Goal: Contribute content

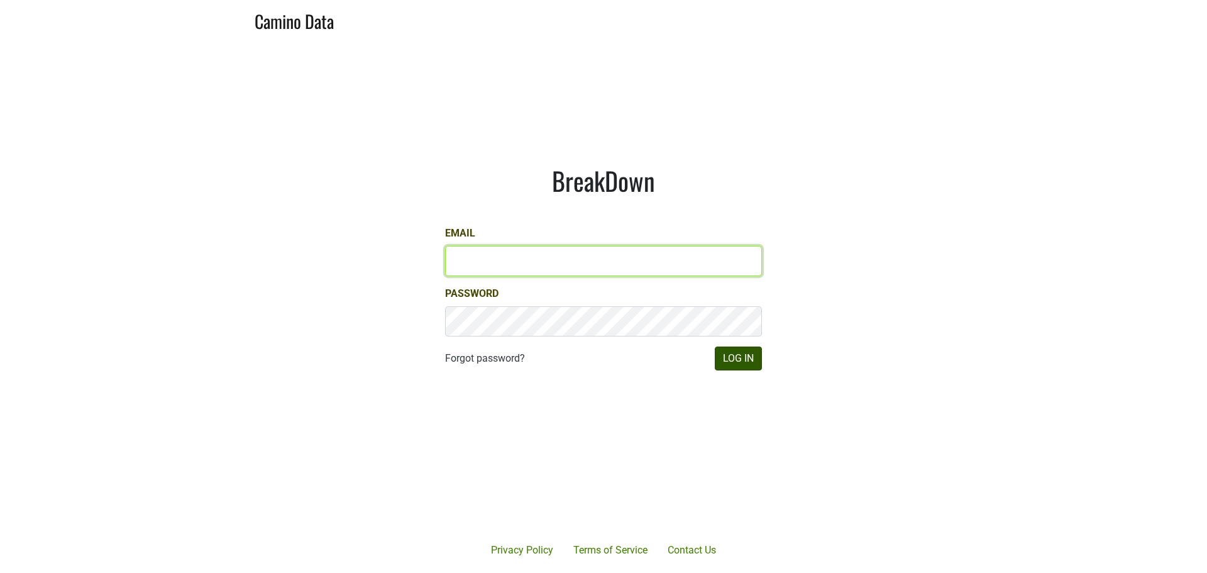
type input "anthony@truchardvineyards.com"
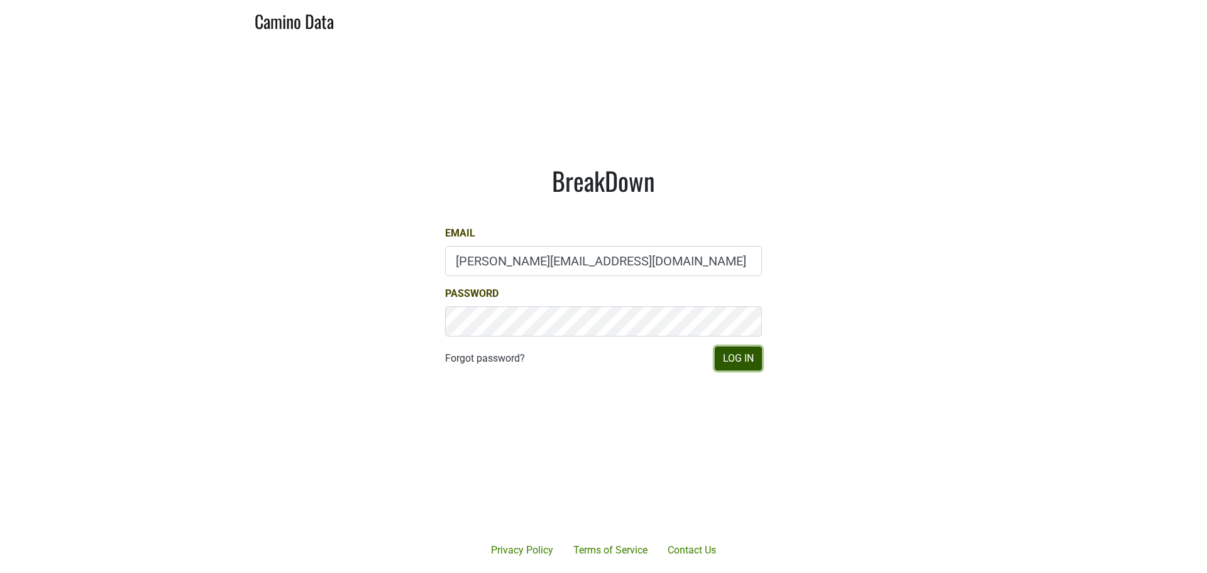
click at [732, 358] on button "Log In" at bounding box center [738, 358] width 47 height 24
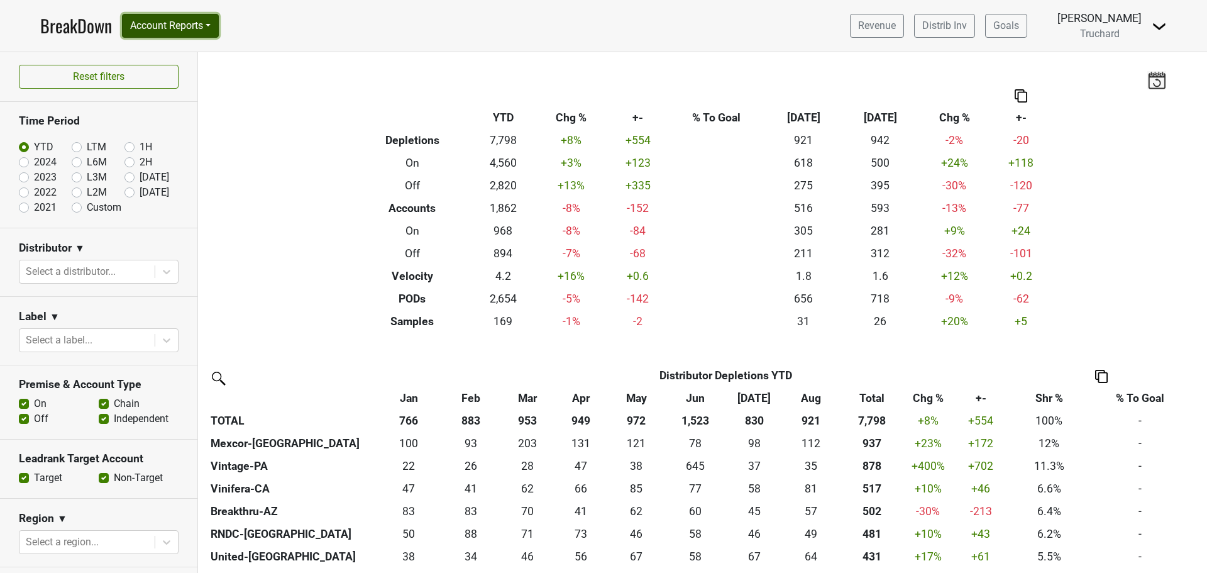
click at [197, 23] on button "Account Reports" at bounding box center [170, 26] width 97 height 24
click at [200, 134] on link "CRM Notes" at bounding box center [178, 135] width 111 height 20
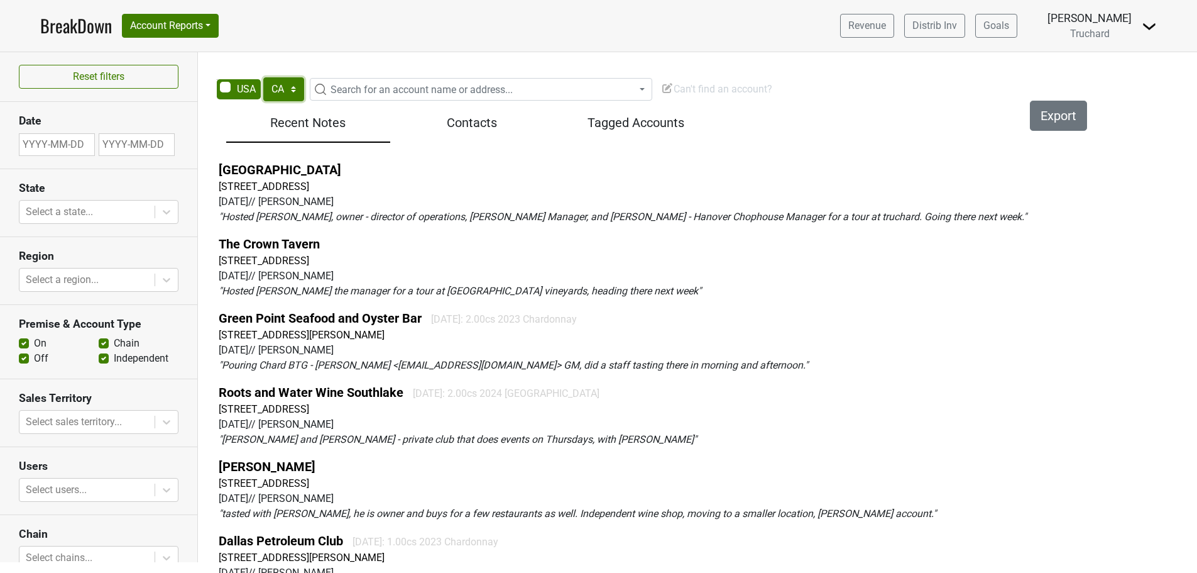
click at [283, 91] on select "AK AL AR AZ CA CO CT DC DE FL [GEOGRAPHIC_DATA] HI IA ID IL IN KS [GEOGRAPHIC_D…" at bounding box center [283, 89] width 41 height 24
select select "HI"
click at [263, 77] on select "AK AL AR AZ CA CO CT DC DE FL [GEOGRAPHIC_DATA] HI IA ID IL IN KS [GEOGRAPHIC_D…" at bounding box center [283, 89] width 41 height 24
click at [387, 90] on span "Search for an account name or address..." at bounding box center [422, 90] width 182 height 12
type input "lydgate"
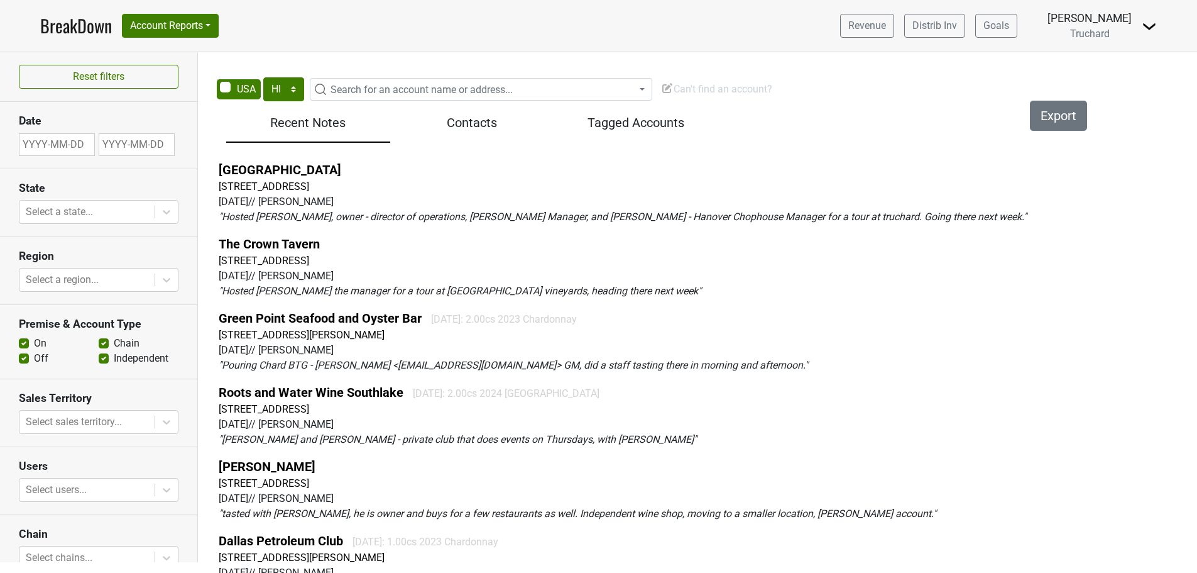
click at [728, 92] on span "Can't find an account?" at bounding box center [716, 89] width 111 height 12
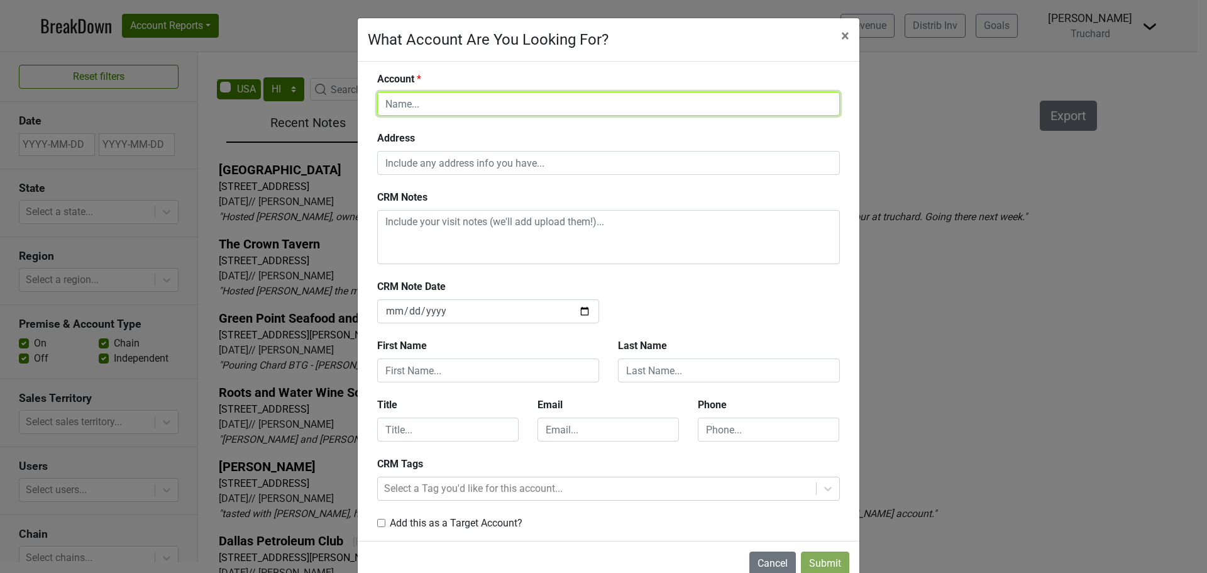
click at [569, 112] on input "text" at bounding box center [608, 104] width 463 height 24
type input "Lydgate Farms"
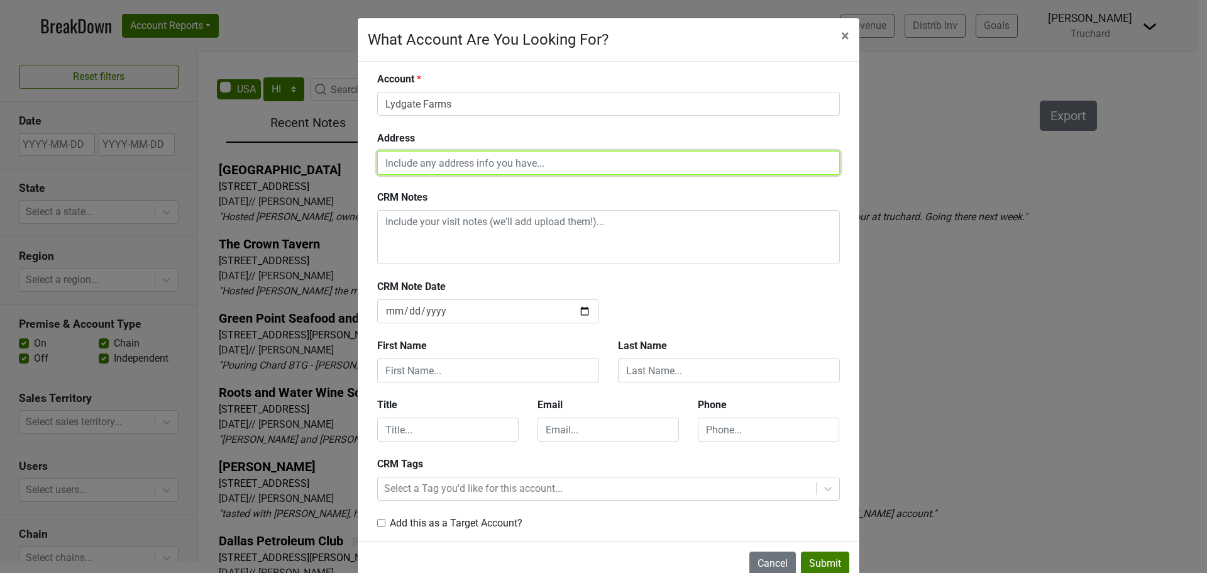
paste input "[STREET_ADDRESS]"
type input "[STREET_ADDRESS]"
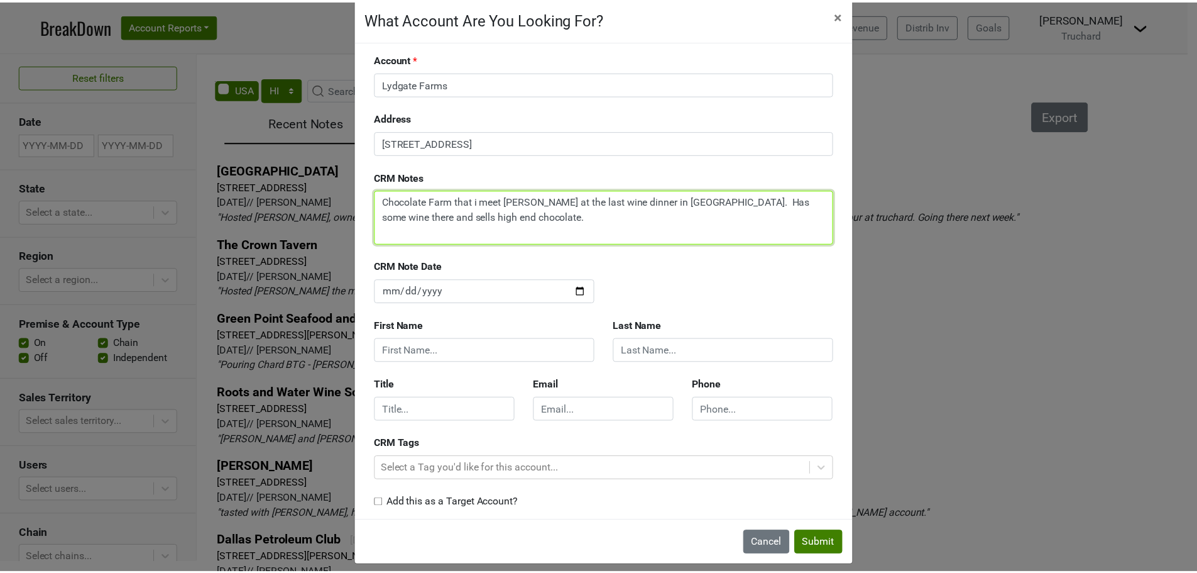
scroll to position [31, 0]
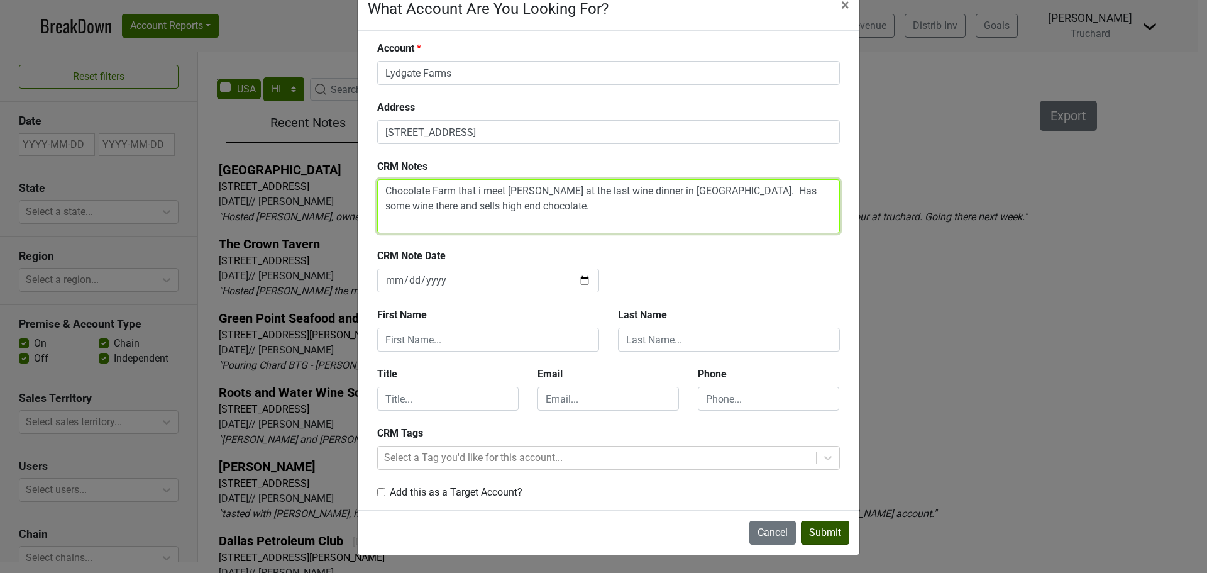
type textarea "Chocolate Farm that i meet Will Lydgate at the last wine dinner in Kauai. Has s…"
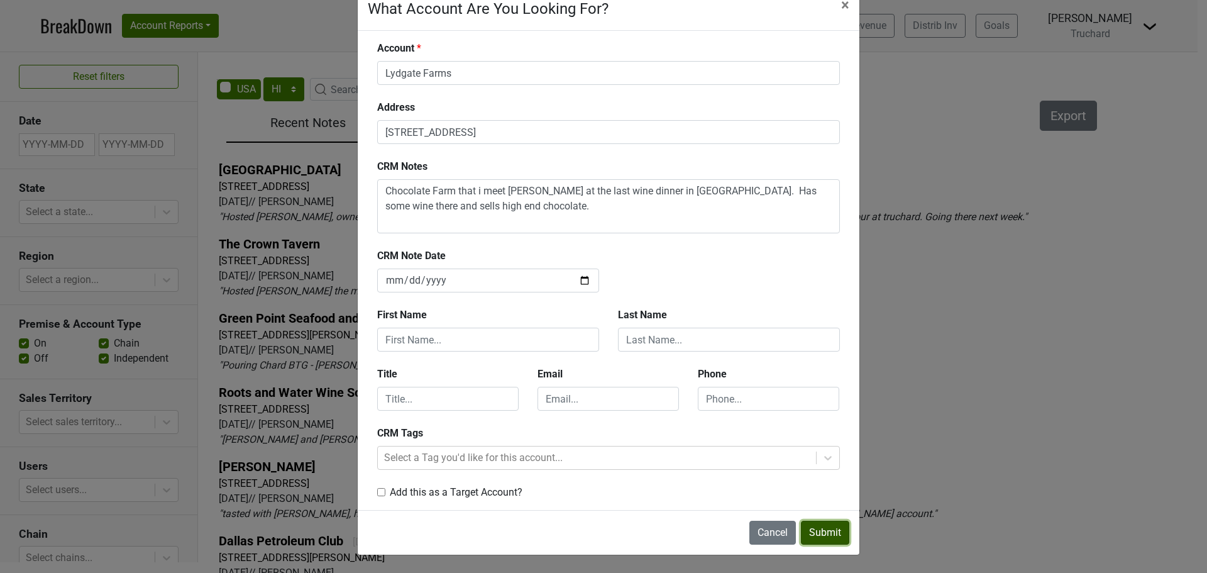
click at [809, 529] on button "Submit" at bounding box center [825, 532] width 48 height 24
